Goal: Understand process/instructions

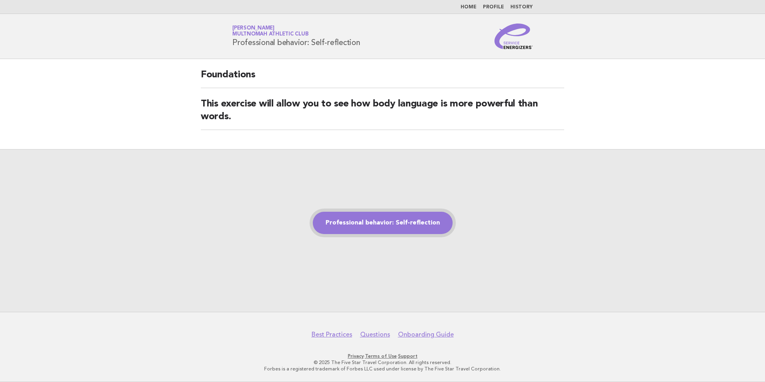
click at [384, 228] on link "Professional behavior: Self-reflection" at bounding box center [383, 223] width 140 height 22
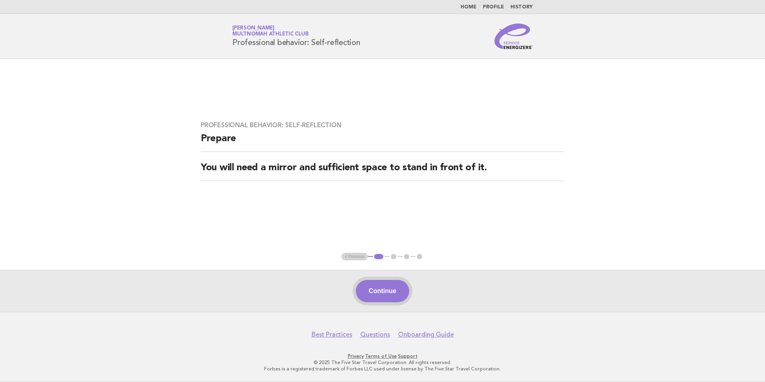
click at [388, 290] on button "Continue" at bounding box center [382, 291] width 53 height 22
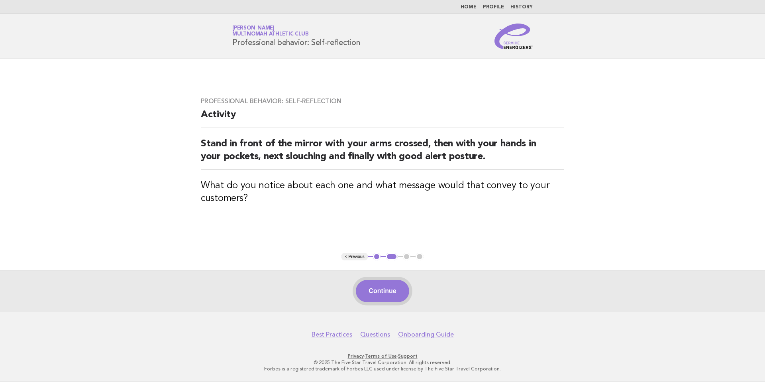
click at [392, 293] on button "Continue" at bounding box center [382, 291] width 53 height 22
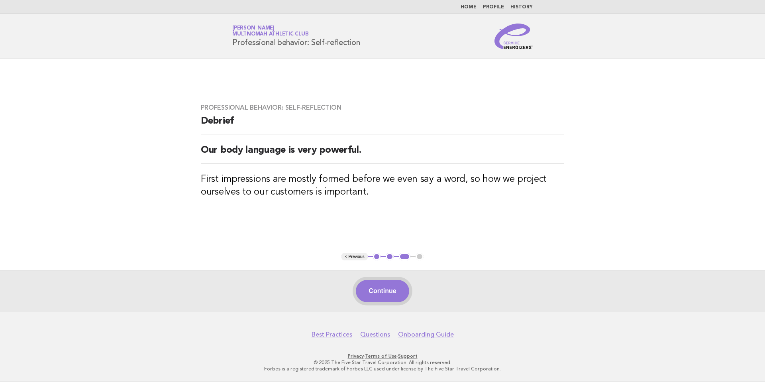
click at [392, 292] on button "Continue" at bounding box center [382, 291] width 53 height 22
